Goal: Transaction & Acquisition: Purchase product/service

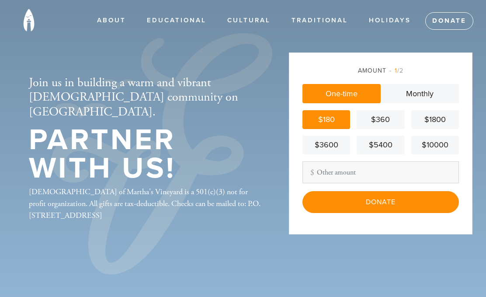
click at [389, 213] on input "Donate" at bounding box center [380, 202] width 156 height 22
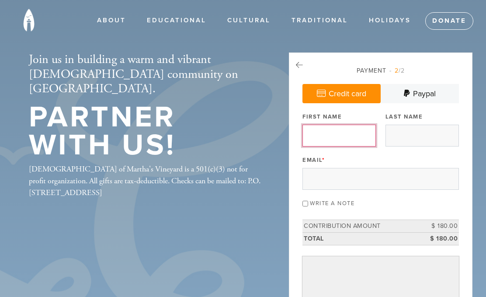
click at [321, 134] on input "First Name" at bounding box center [338, 135] width 73 height 22
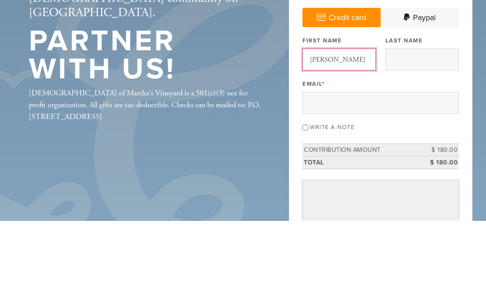
type input "[PERSON_NAME]"
click at [400, 124] on input "Last Name" at bounding box center [421, 135] width 73 height 22
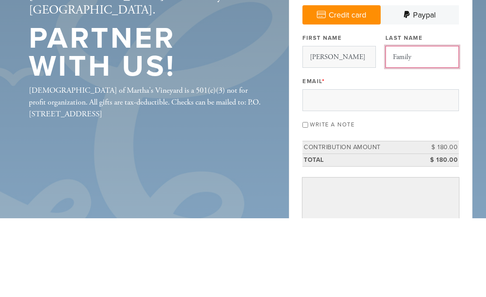
scroll to position [78, 0]
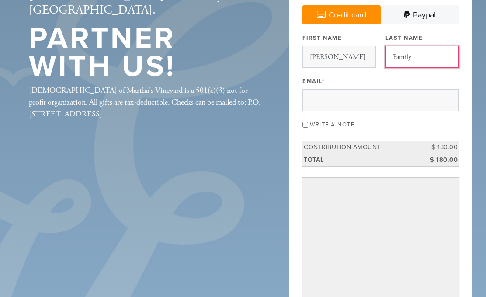
type input "Family"
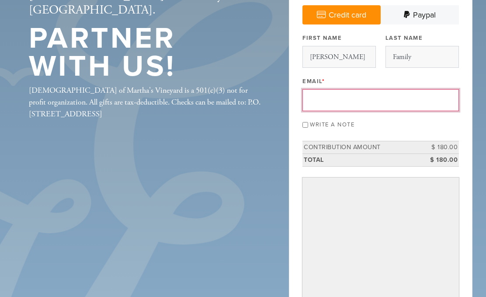
click at [317, 99] on input "Email *" at bounding box center [380, 101] width 156 height 22
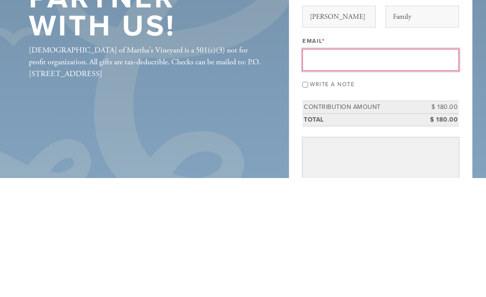
type input "[EMAIL_ADDRESS][DOMAIN_NAME]"
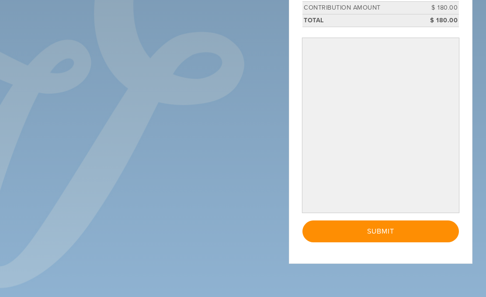
scroll to position [218, 0]
click at [231, 162] on div "Join us in building a warm and vibrant [DEMOGRAPHIC_DATA] community on [GEOGRAP…" at bounding box center [243, 56] width 472 height 442
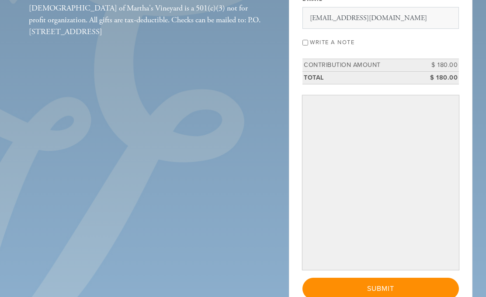
scroll to position [154, 0]
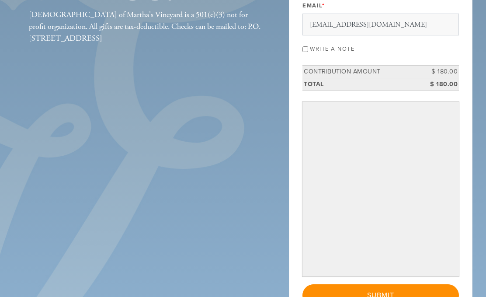
click at [204, 209] on div "Join us in building a warm and vibrant [DEMOGRAPHIC_DATA] community on [GEOGRAP…" at bounding box center [243, 119] width 472 height 442
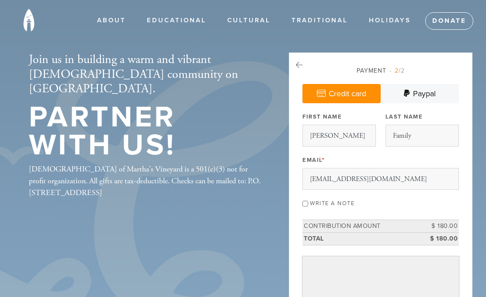
scroll to position [17, 0]
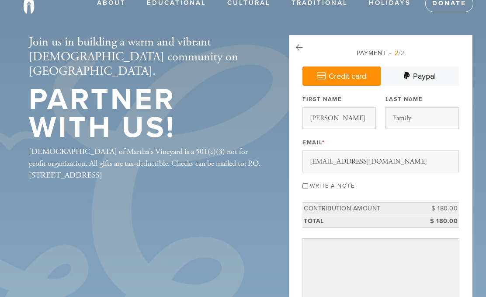
click at [102, 275] on div "Join us in building a warm and vibrant Jewish community on Martha's Vineyard. P…" at bounding box center [243, 260] width 472 height 451
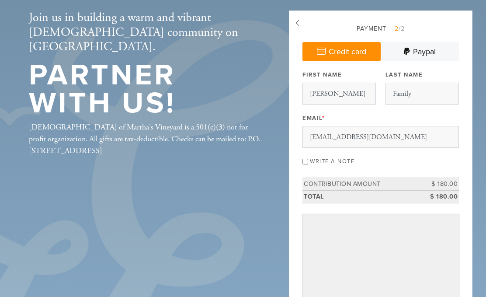
scroll to position [42, 0]
